Goal: Task Accomplishment & Management: Complete application form

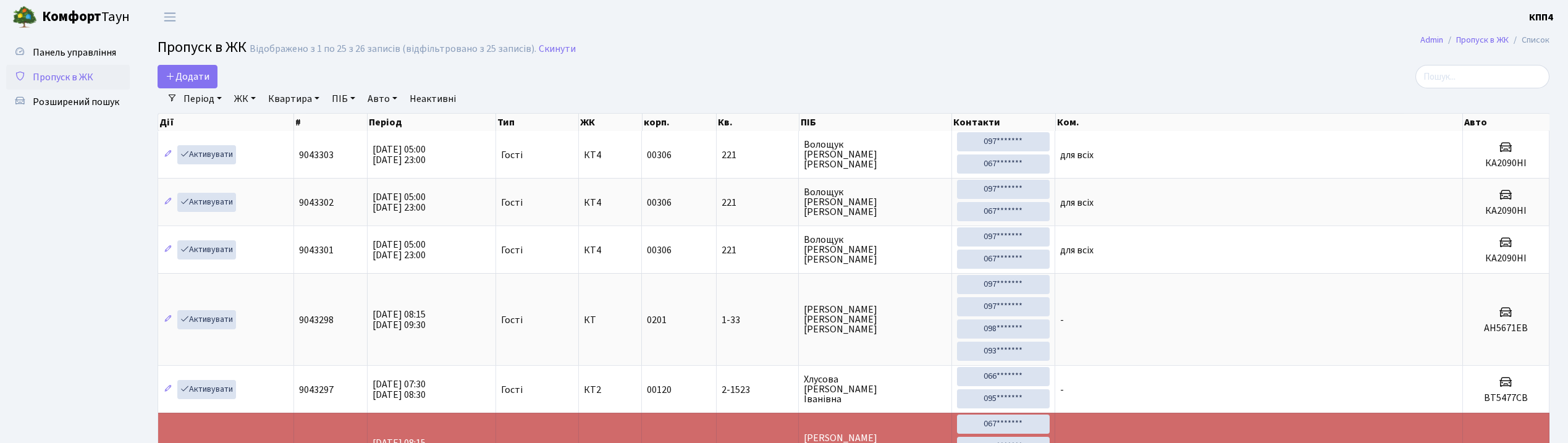
select select "25"
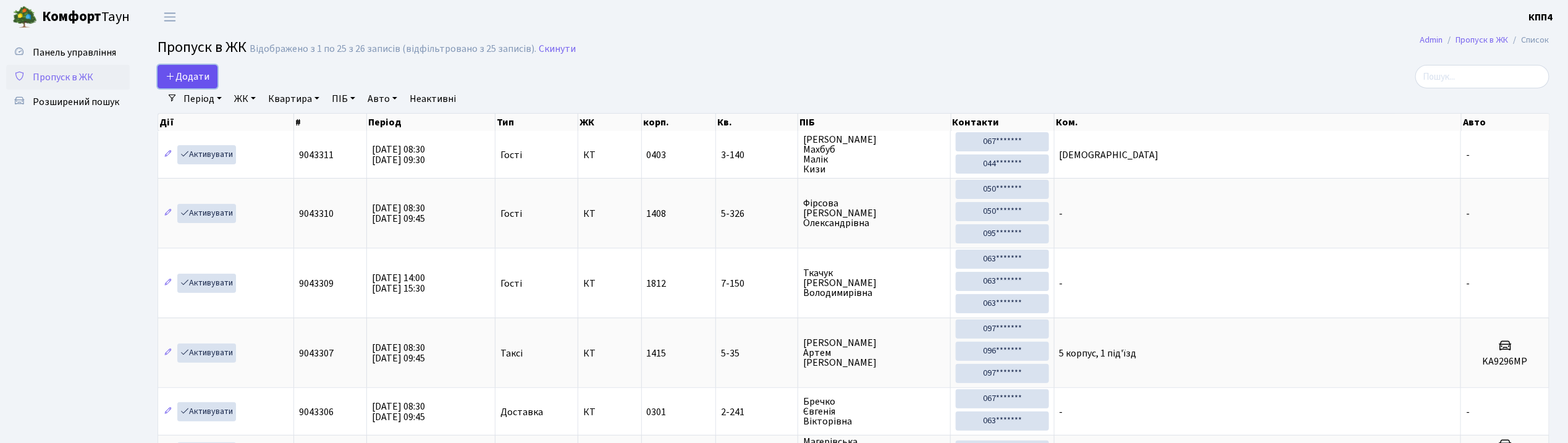
click at [213, 78] on link "Додати" at bounding box center [187, 76] width 60 height 24
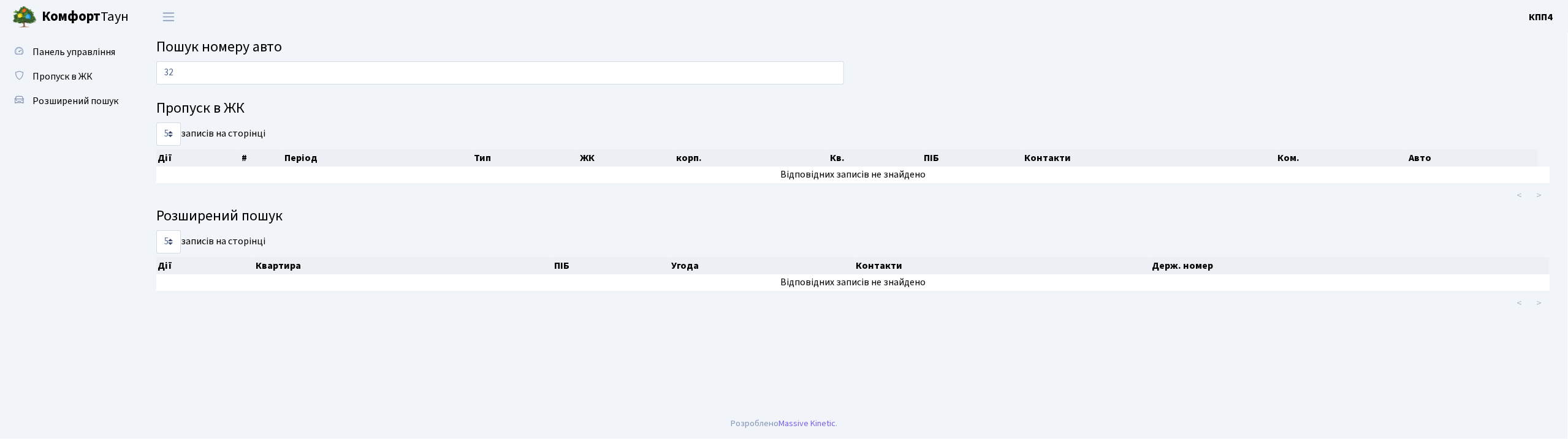
type input "3"
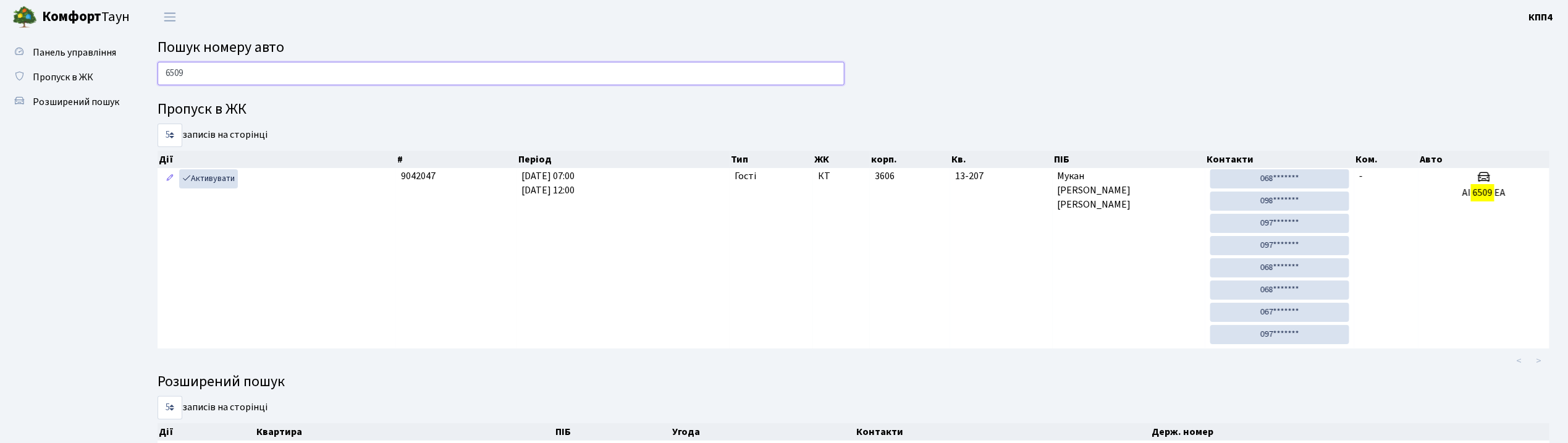
click at [483, 82] on input "6509" at bounding box center [501, 73] width 687 height 24
type input "6"
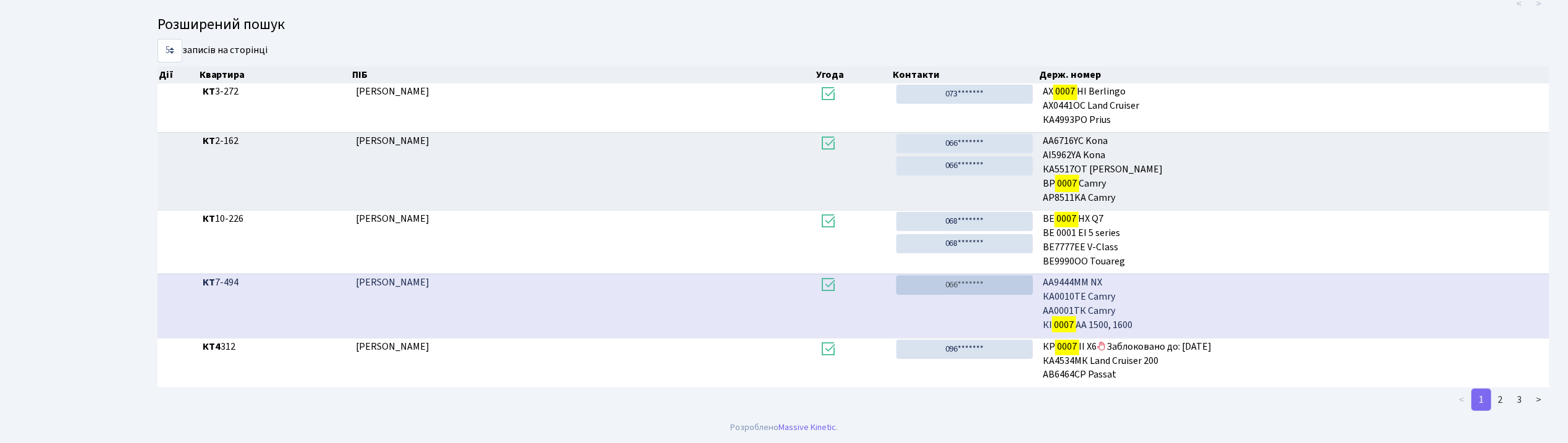
scroll to position [67, 0]
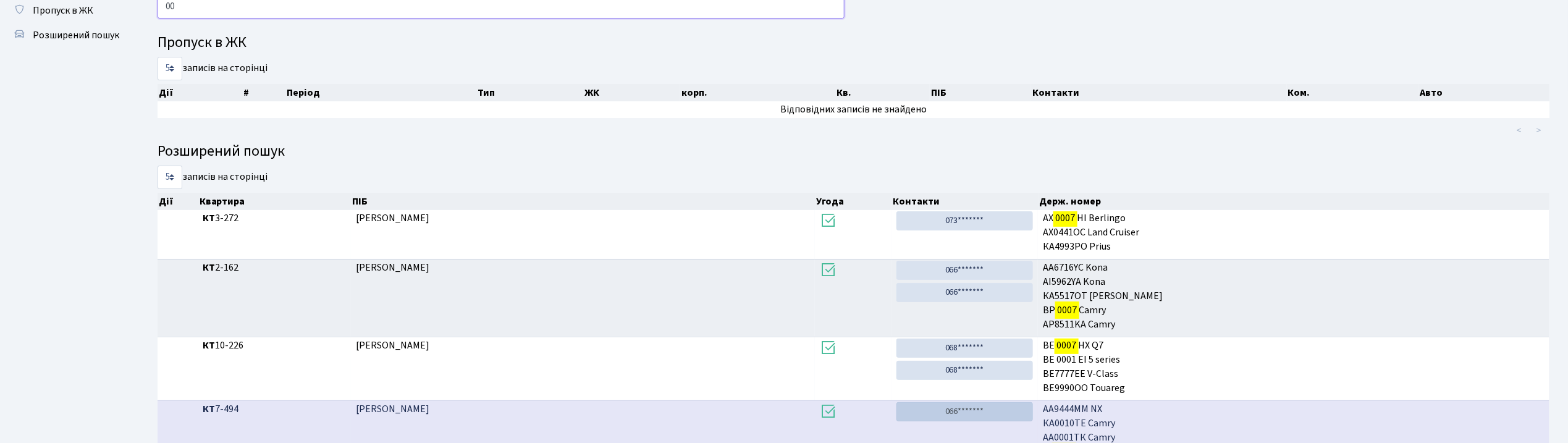
type input "0"
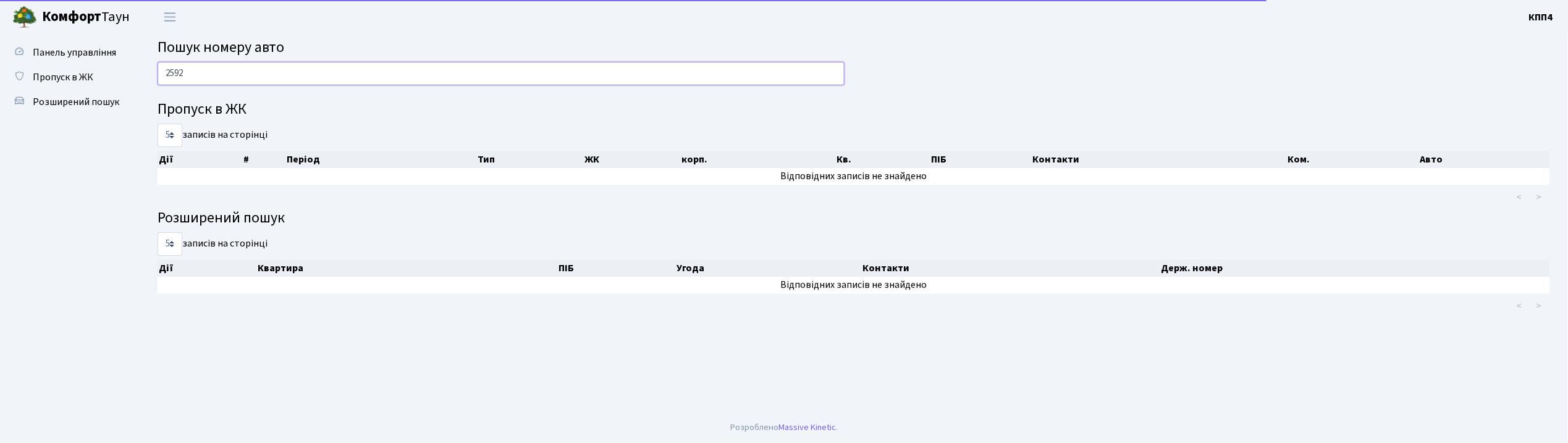
scroll to position [0, 0]
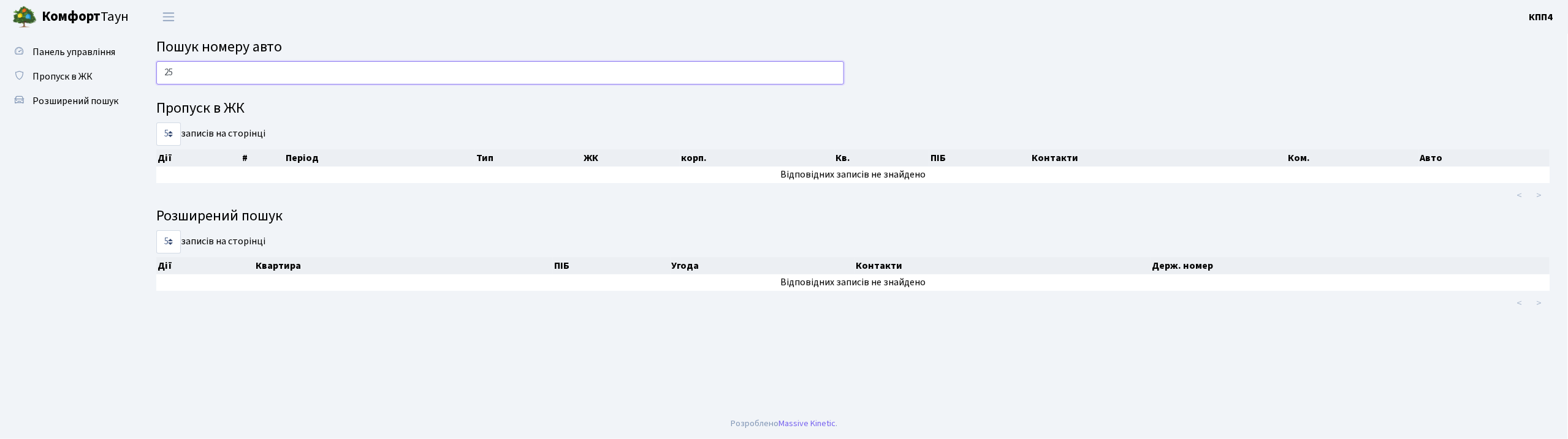
type input "2"
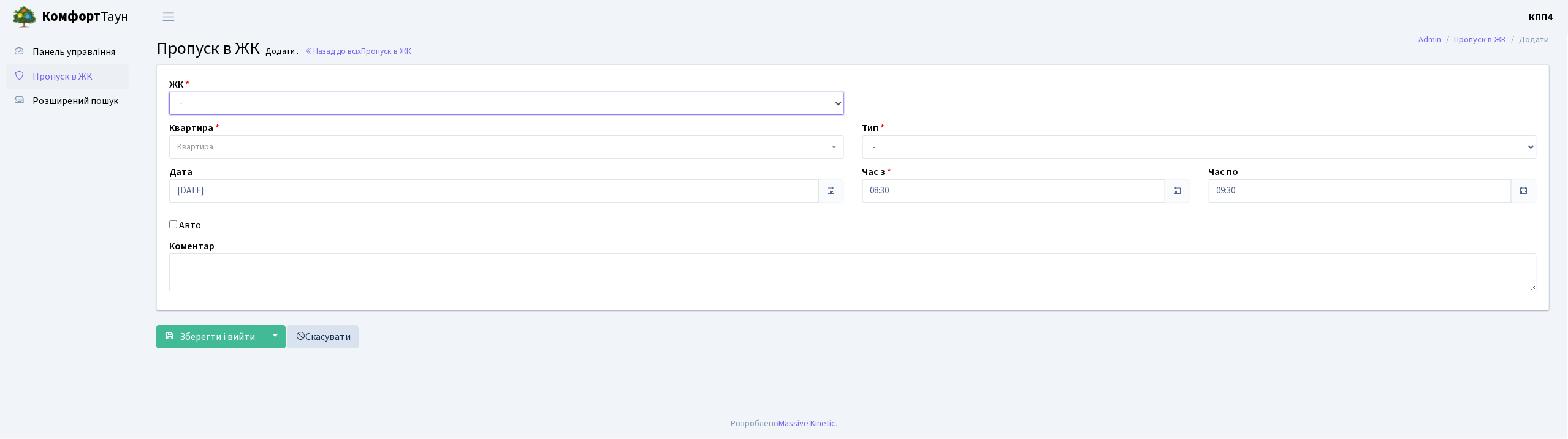
click at [231, 101] on select "- КТ, вул. Регенераторна, 4 КТ2, просп. [STREET_ADDRESS] [STREET_ADDRESS] [PERS…" at bounding box center [506, 103] width 675 height 23
select select "271"
click at [169, 92] on select "- КТ, вул. Регенераторна, 4 КТ2, просп. [STREET_ADDRESS] [STREET_ADDRESS] [PERS…" at bounding box center [506, 103] width 675 height 23
select select
click at [246, 145] on span "Квартира" at bounding box center [503, 147] width 651 height 12
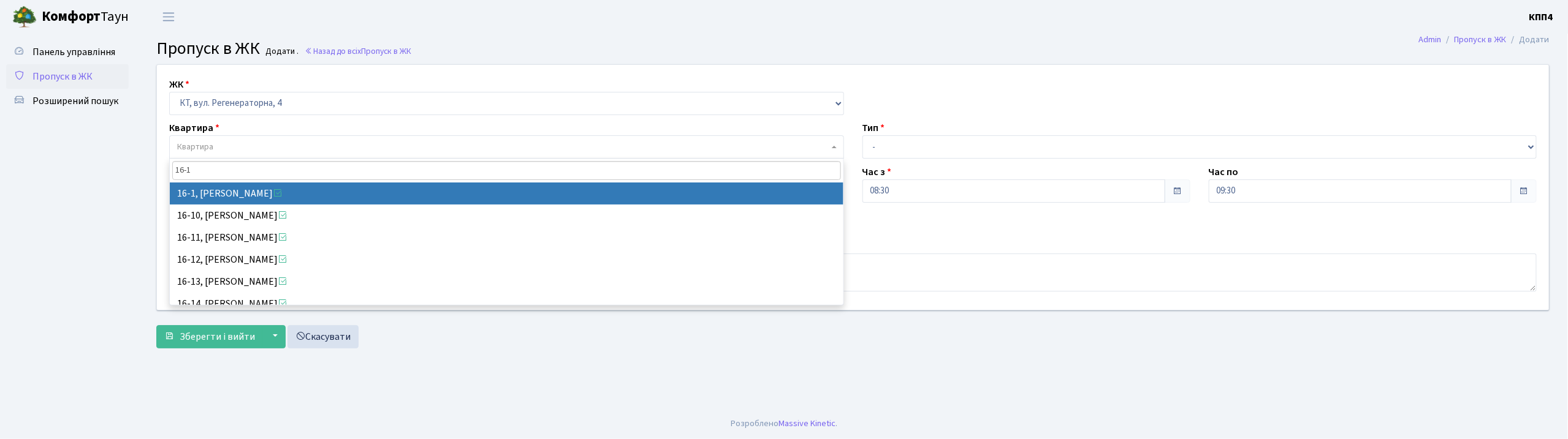
type input "16-1"
select select "8562"
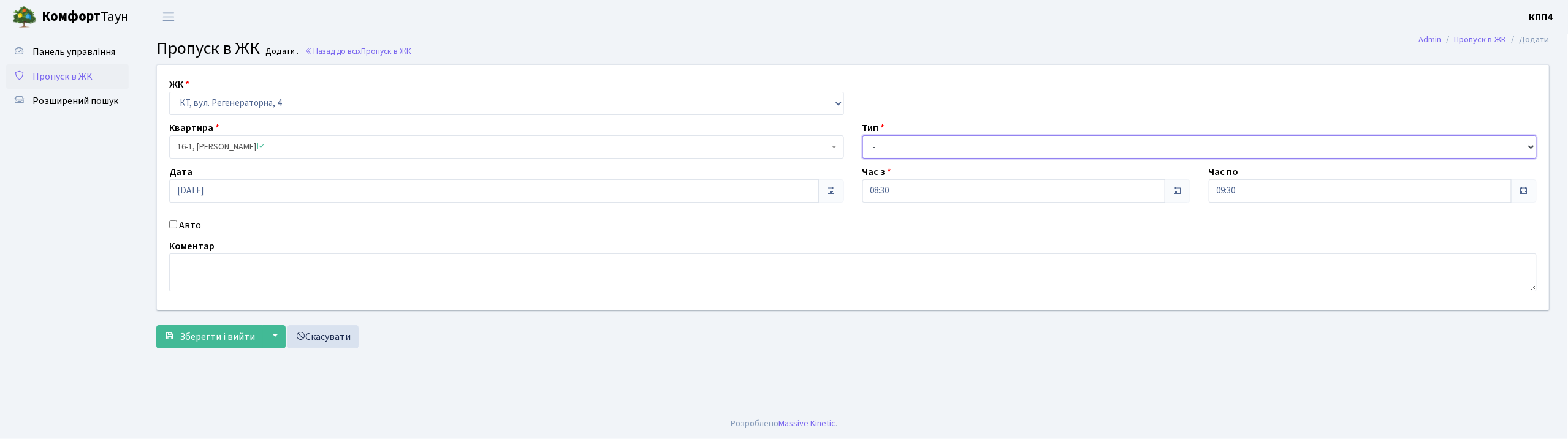
click at [1030, 146] on select "- Доставка Таксі Гості Сервіс" at bounding box center [1199, 147] width 675 height 23
select select "3"
click at [862, 135] on select "- Доставка Таксі Гості Сервіс" at bounding box center [1199, 147] width 675 height 23
click at [218, 268] on textarea at bounding box center [853, 272] width 1368 height 38
type textarea "в"
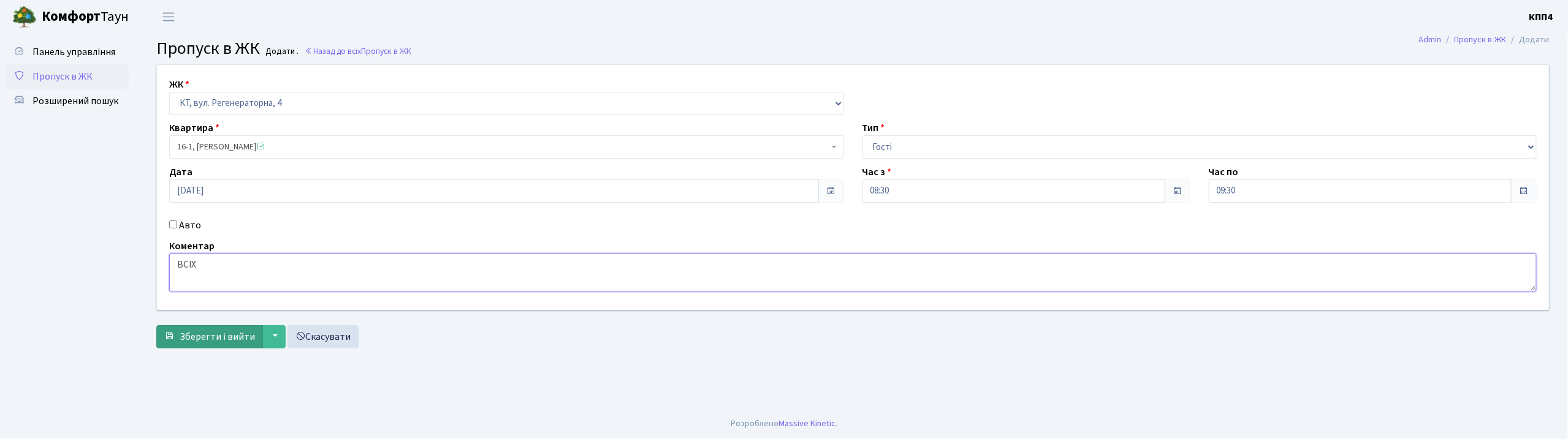
type textarea "ВСІХ"
click at [205, 339] on span "Зберегти і вийти" at bounding box center [217, 337] width 75 height 13
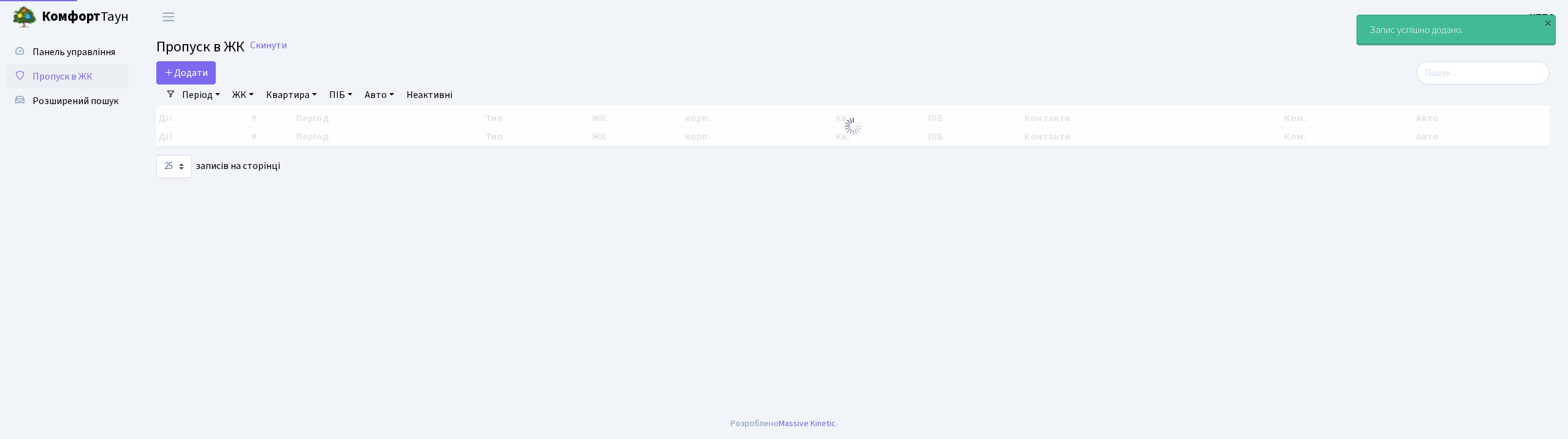
select select "25"
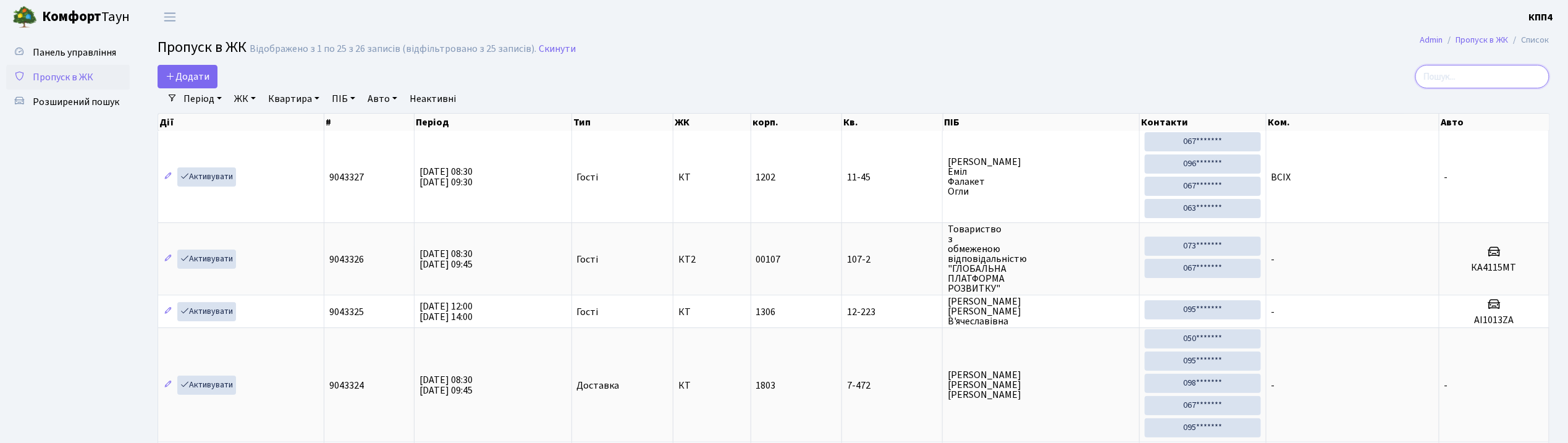
click at [1469, 85] on input "search" at bounding box center [1483, 76] width 134 height 24
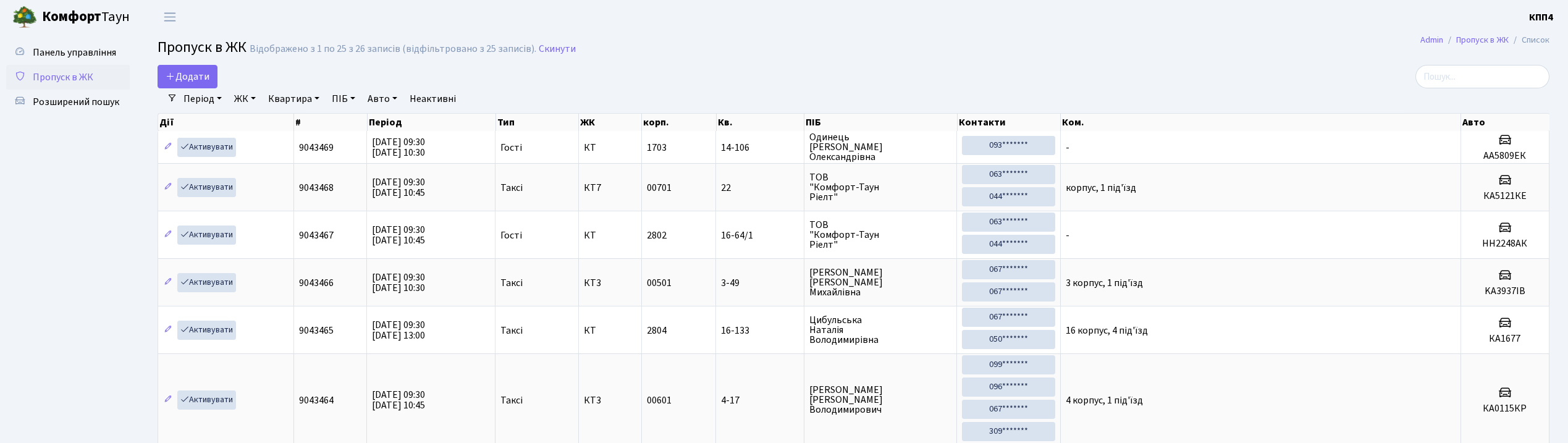
select select "25"
click at [203, 85] on link "Додати" at bounding box center [187, 76] width 60 height 24
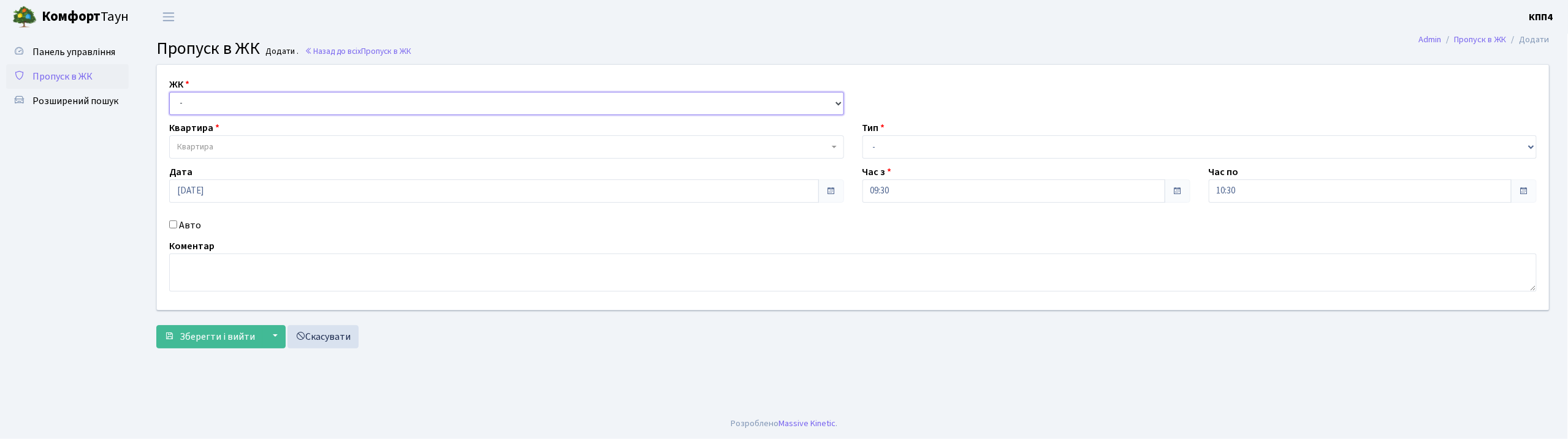
click at [230, 95] on select "- КТ, вул. Регенераторна, 4 КТ2, просп. [STREET_ADDRESS] [STREET_ADDRESS] [PERS…" at bounding box center [506, 103] width 675 height 23
select select "271"
click at [169, 92] on select "- КТ, вул. Регенераторна, 4 КТ2, просп. [STREET_ADDRESS] [STREET_ADDRESS] [PERS…" at bounding box center [506, 103] width 675 height 23
select select
click at [234, 150] on span "Квартира" at bounding box center [503, 147] width 651 height 12
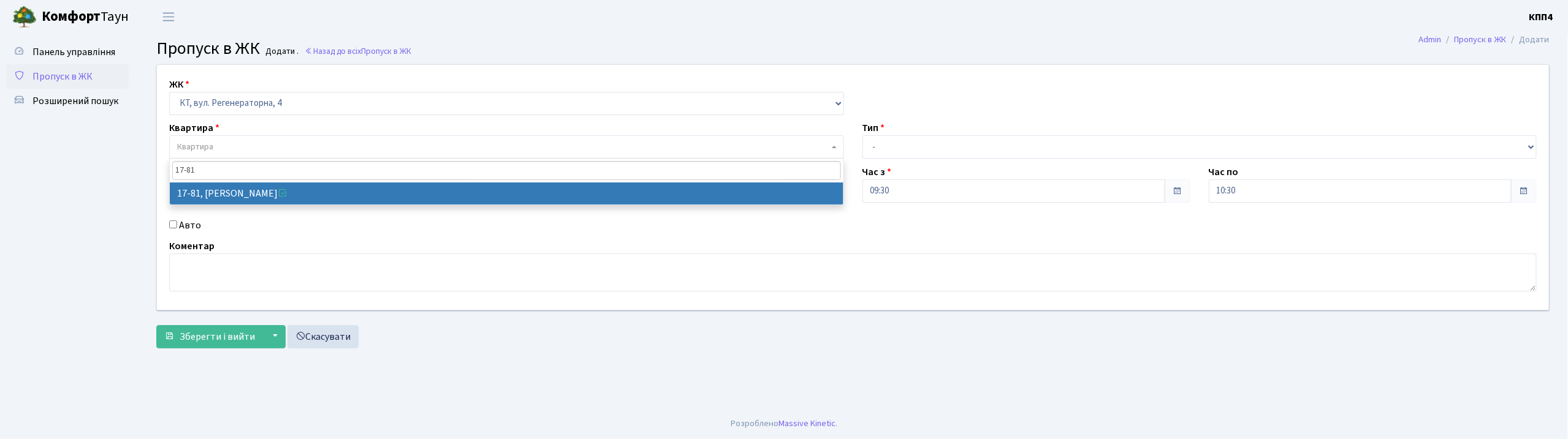
type input "17-81"
select select "9035"
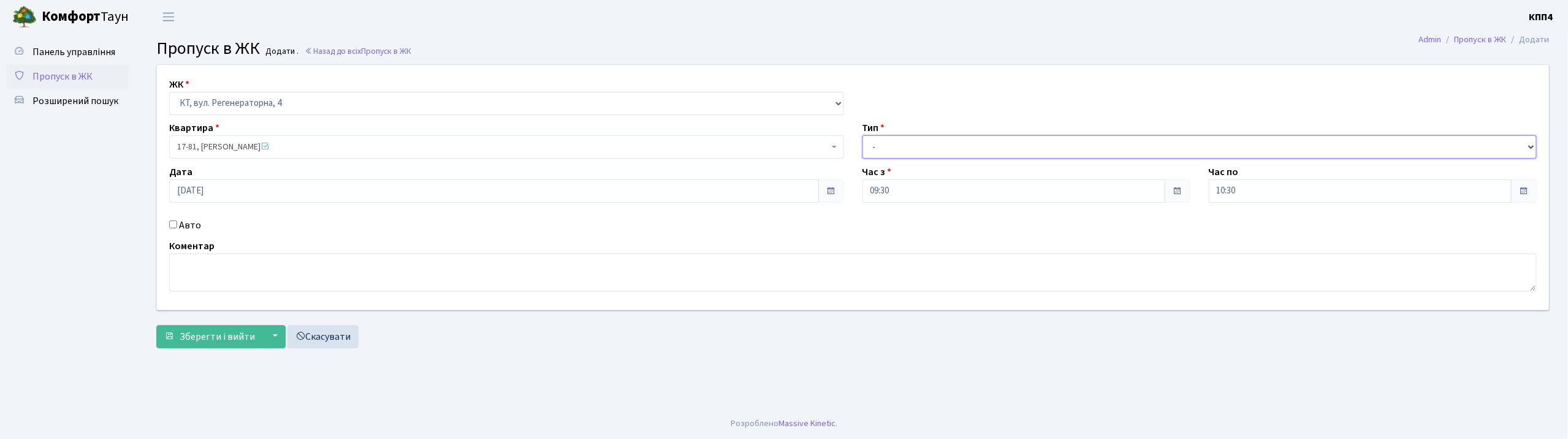
click at [906, 141] on select "- Доставка Таксі Гості Сервіс" at bounding box center [1199, 147] width 675 height 23
select select "3"
click at [862, 135] on select "- Доставка Таксі Гості Сервіс" at bounding box center [1199, 147] width 675 height 23
click at [196, 278] on textarea at bounding box center [853, 272] width 1368 height 38
type textarea "[DEMOGRAPHIC_DATA]"
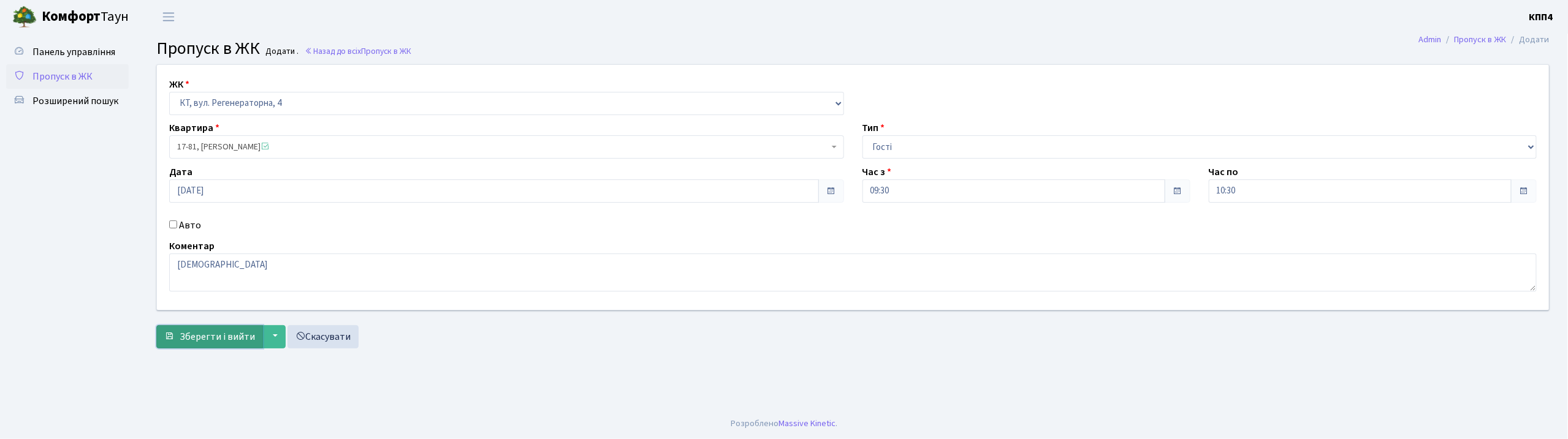
click at [241, 329] on button "Зберегти і вийти" at bounding box center [209, 337] width 107 height 23
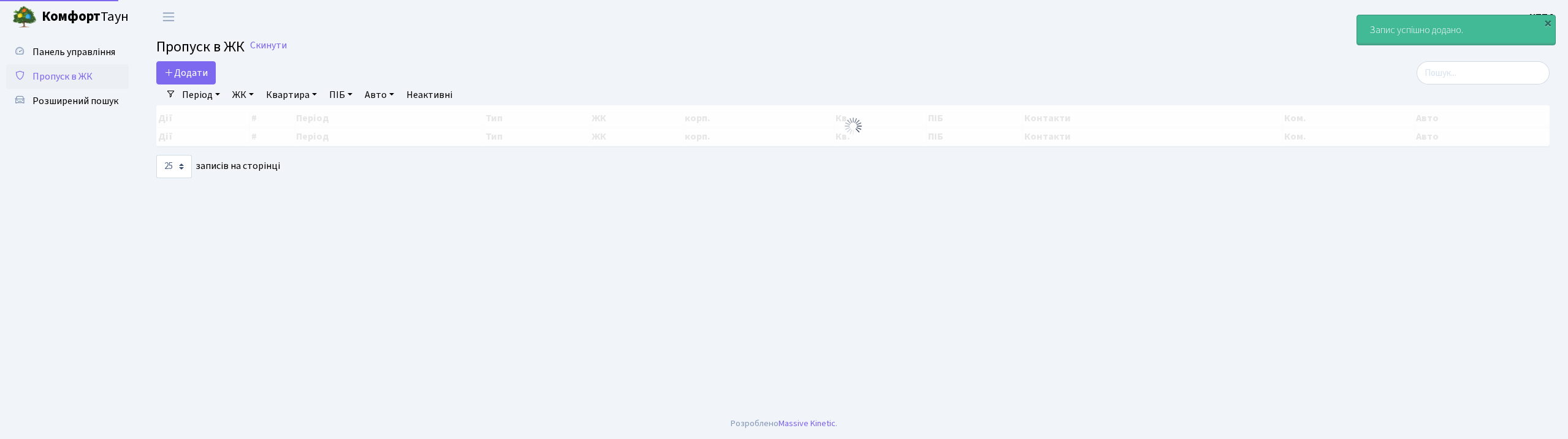
select select "25"
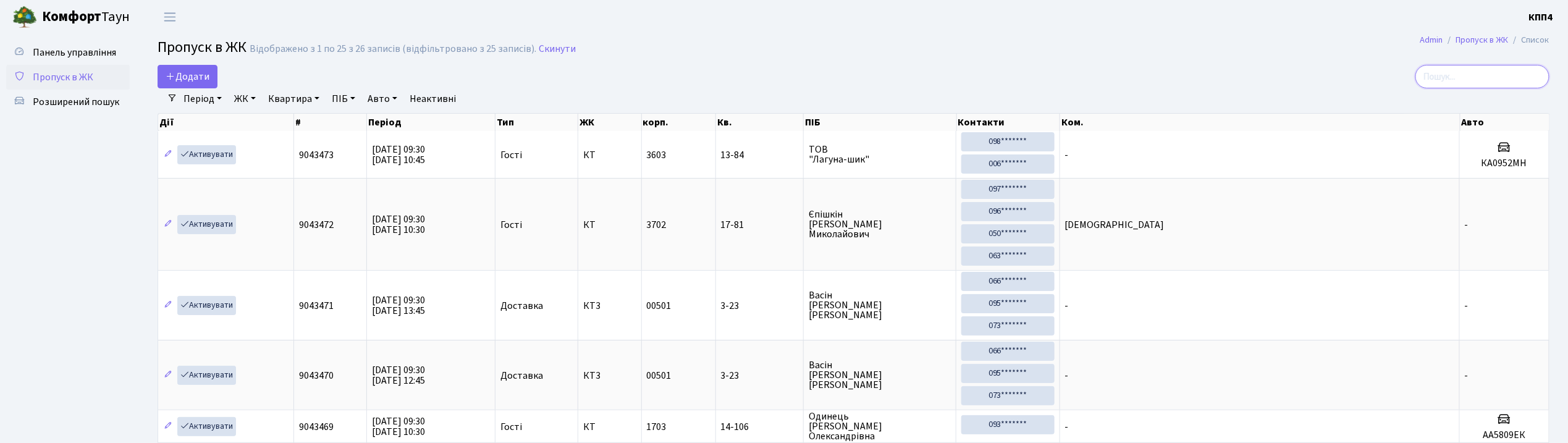
click at [1464, 77] on input "search" at bounding box center [1483, 76] width 134 height 24
select select "25"
click at [203, 78] on span "Додати" at bounding box center [187, 76] width 44 height 13
